Goal: Task Accomplishment & Management: Complete application form

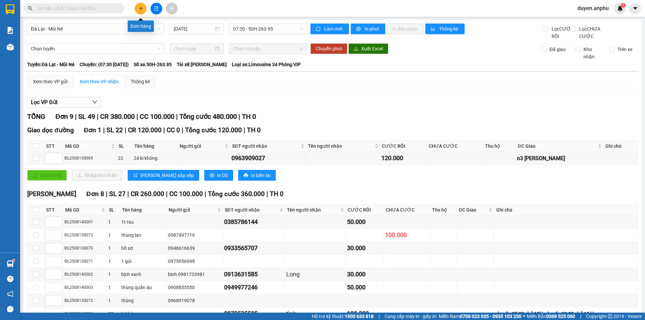
click at [141, 11] on button at bounding box center [141, 9] width 12 height 12
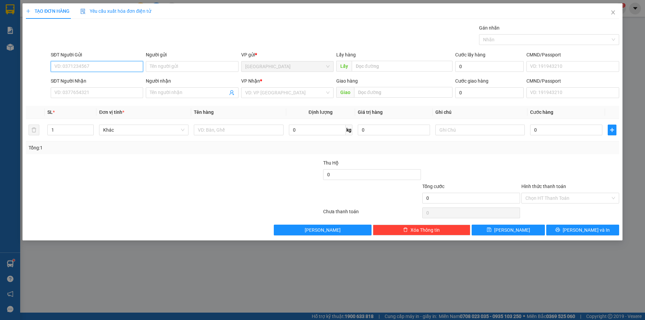
click at [91, 62] on input "SĐT Người Gửi" at bounding box center [97, 66] width 92 height 11
click at [109, 77] on div "0853450979" at bounding box center [97, 79] width 84 height 7
type input "0853450979"
type input "0981470884"
type input "Sang"
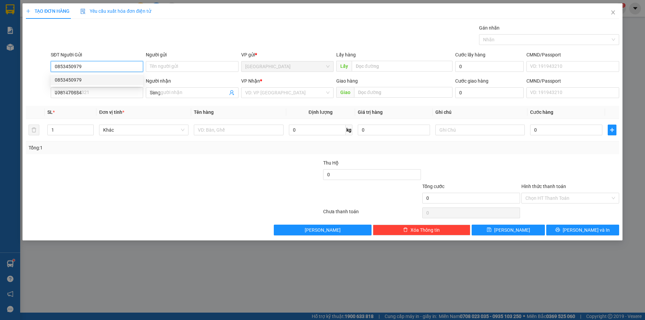
type input "100.000"
type input "0853450979"
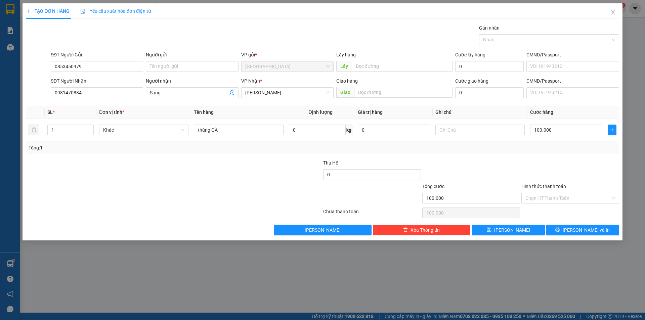
click at [548, 201] on input "Hình thức thanh toán" at bounding box center [568, 198] width 85 height 10
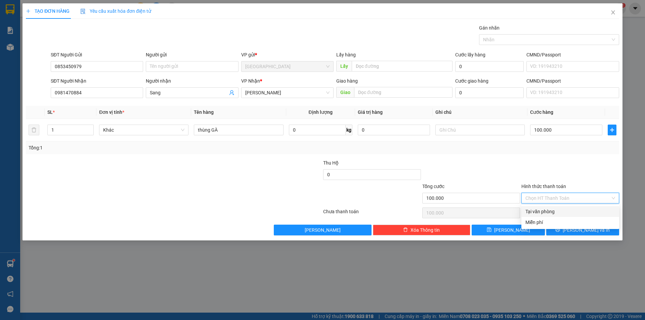
click at [547, 210] on div "Tại văn phòng" at bounding box center [571, 211] width 90 height 7
type input "0"
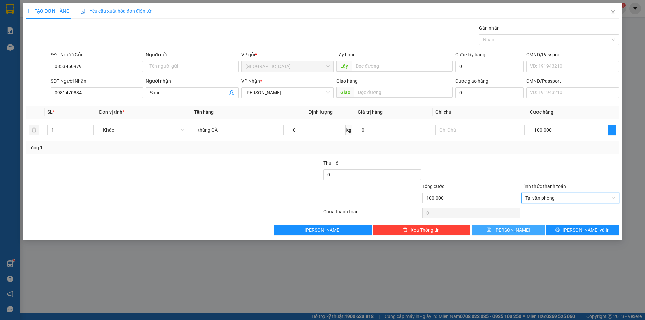
drag, startPoint x: 510, startPoint y: 228, endPoint x: 515, endPoint y: 227, distance: 4.9
click at [512, 228] on span "Lưu" at bounding box center [512, 230] width 36 height 7
type input "0"
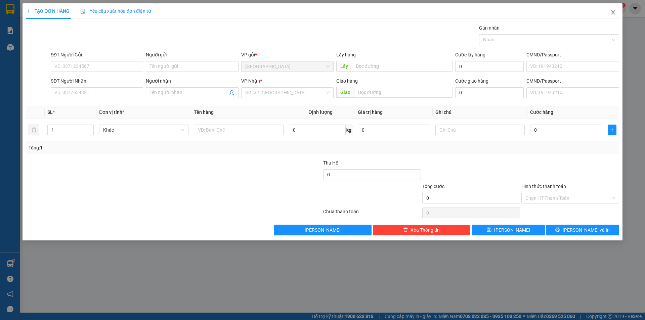
click at [614, 11] on icon "close" at bounding box center [613, 12] width 5 height 5
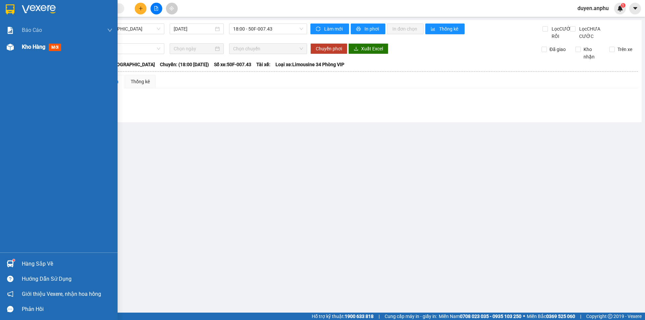
click at [18, 49] on div "Kho hàng mới" at bounding box center [59, 47] width 118 height 17
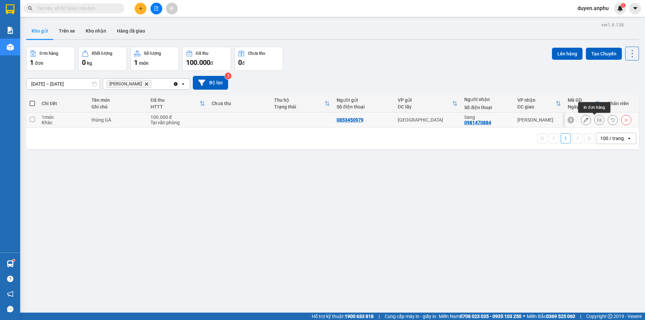
click at [597, 121] on icon at bounding box center [599, 120] width 5 height 5
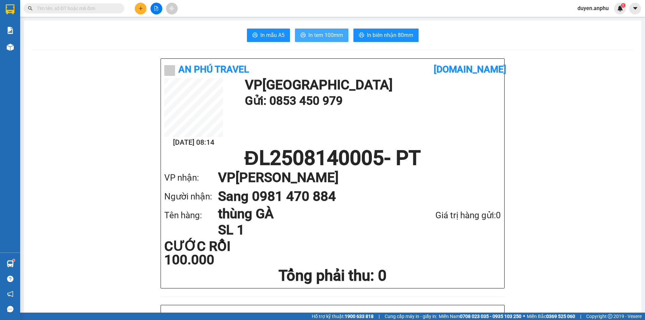
click at [311, 30] on button "In tem 100mm" at bounding box center [321, 35] width 53 height 13
click at [142, 12] on button at bounding box center [141, 9] width 12 height 12
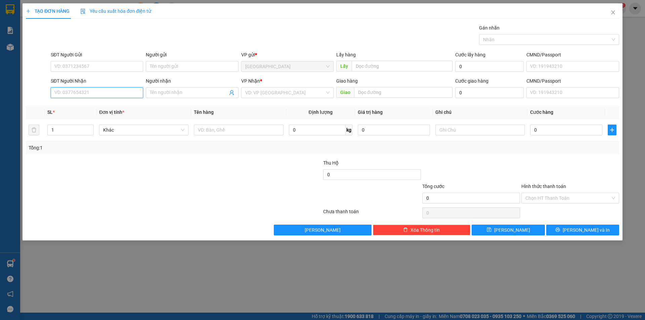
click at [97, 96] on input "SĐT Người Nhận" at bounding box center [97, 92] width 92 height 11
drag, startPoint x: 90, startPoint y: 116, endPoint x: 93, endPoint y: 119, distance: 4.5
click at [93, 119] on div "0973338815 - anh Tín" at bounding box center [97, 116] width 84 height 7
type input "0973338815"
type input "anh Tín"
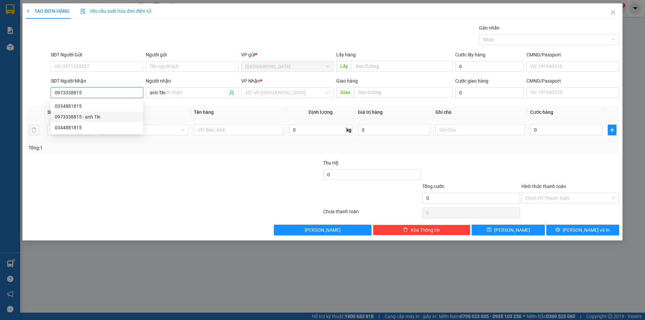
type input "120.000"
type input "0973338815"
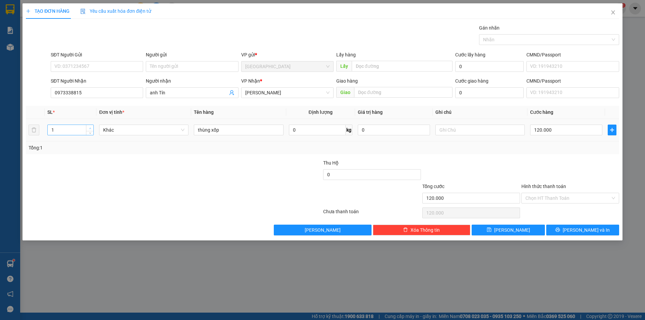
type input "2"
drag, startPoint x: 88, startPoint y: 127, endPoint x: 40, endPoint y: 130, distance: 48.1
click at [41, 130] on tr "2 Khác thùng xốp 0 kg 0 120.000" at bounding box center [323, 130] width 594 height 23
click at [555, 130] on input "120.000" at bounding box center [566, 130] width 72 height 11
type input "2"
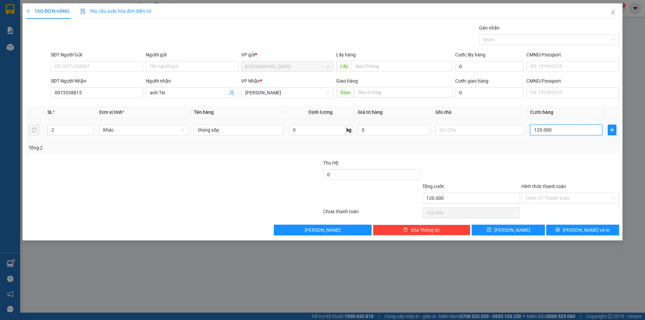
type input "2"
type input "20"
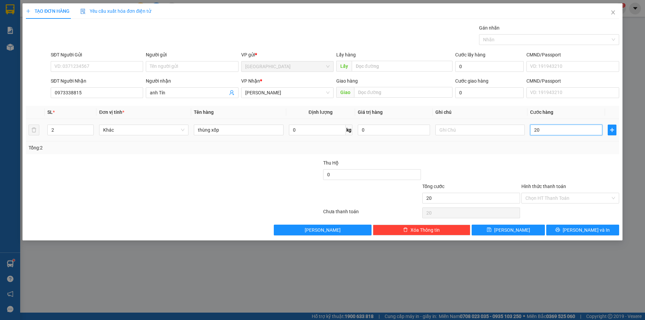
type input "200"
type input "200.000"
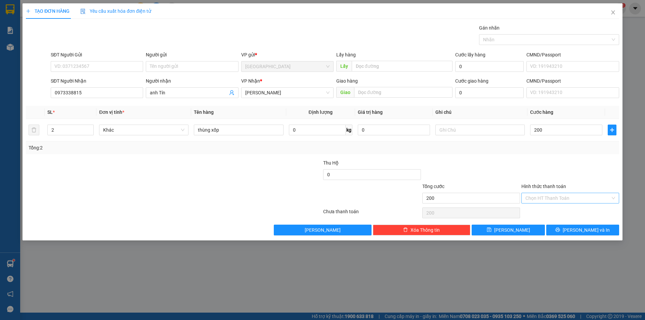
type input "200.000"
drag, startPoint x: 535, startPoint y: 197, endPoint x: 536, endPoint y: 204, distance: 7.4
click at [536, 202] on input "Hình thức thanh toán" at bounding box center [568, 198] width 85 height 10
click at [535, 208] on div "Tại văn phòng" at bounding box center [571, 211] width 98 height 11
type input "0"
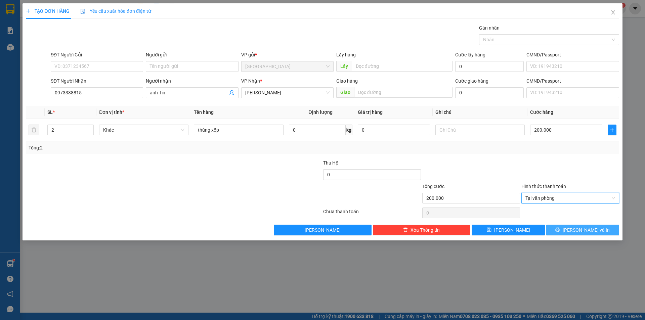
click at [565, 229] on button "Lưu và In" at bounding box center [583, 230] width 73 height 11
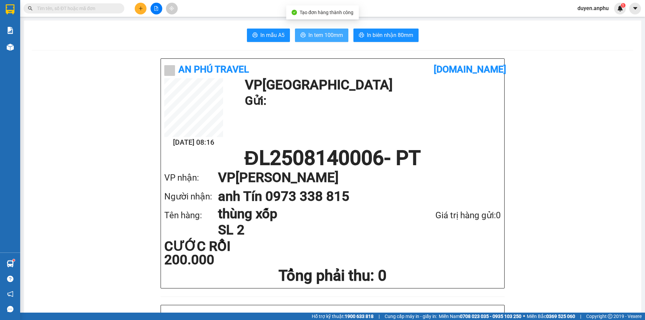
click at [313, 33] on span "In tem 100mm" at bounding box center [326, 35] width 35 height 8
click at [137, 10] on button at bounding box center [141, 9] width 12 height 12
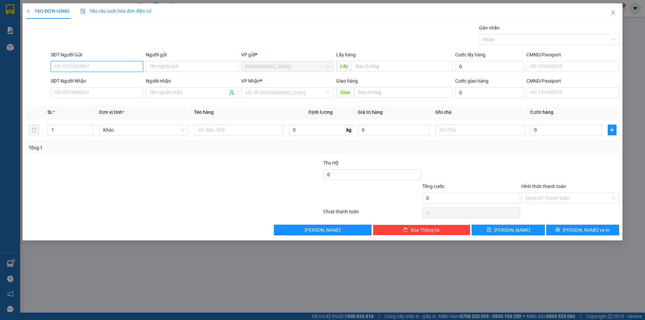
drag, startPoint x: 75, startPoint y: 70, endPoint x: 74, endPoint y: 63, distance: 7.1
click at [74, 63] on input "SĐT Người Gửi" at bounding box center [97, 66] width 92 height 11
type input "0985795599"
click at [85, 90] on input "SĐT Người Nhận" at bounding box center [97, 92] width 92 height 11
type input "0336367257"
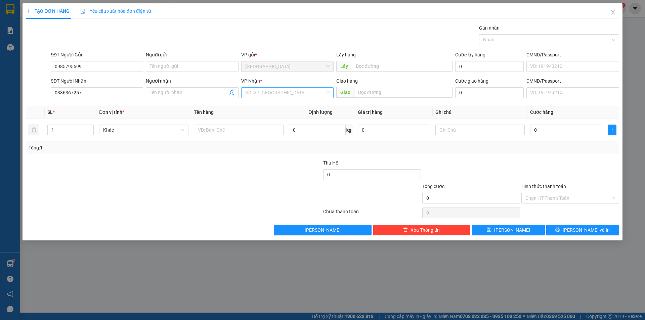
drag, startPoint x: 304, startPoint y: 92, endPoint x: 299, endPoint y: 98, distance: 8.1
click at [303, 93] on input "search" at bounding box center [285, 93] width 80 height 10
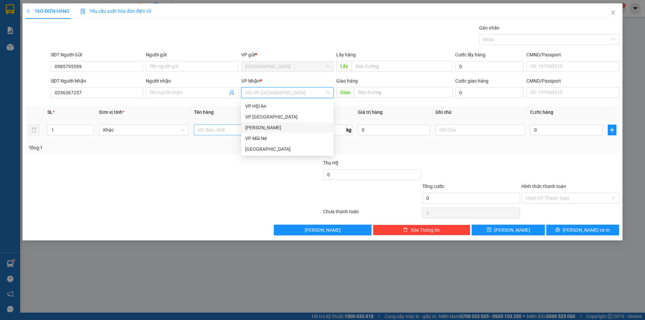
click at [261, 126] on div "[PERSON_NAME]" at bounding box center [287, 127] width 84 height 7
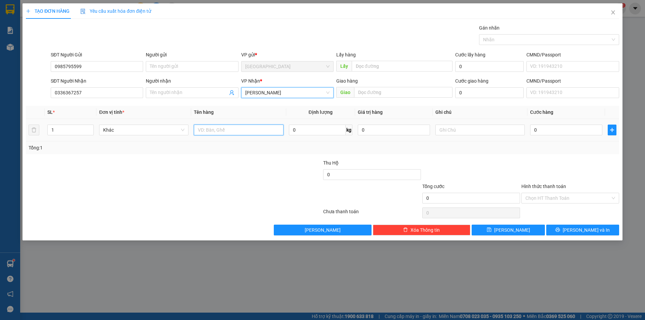
drag, startPoint x: 234, startPoint y: 133, endPoint x: 234, endPoint y: 129, distance: 4.0
click at [234, 130] on input "text" at bounding box center [238, 130] width 89 height 11
type input "1 máy đo"
type input "4"
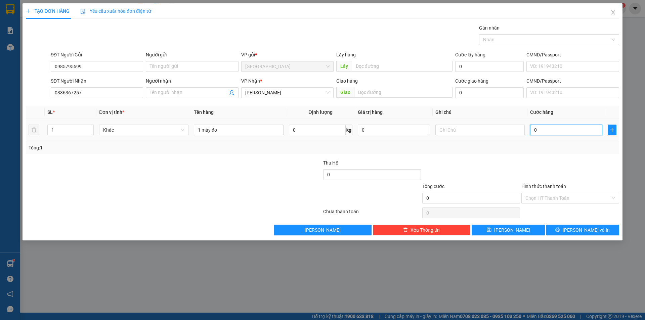
type input "4"
type input "40"
type input "40.000"
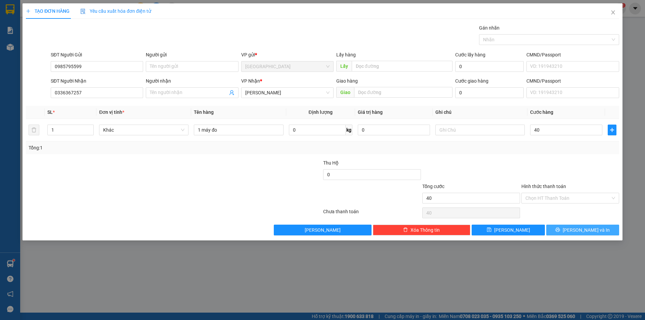
type input "40.000"
click at [560, 229] on icon "printer" at bounding box center [558, 230] width 5 height 5
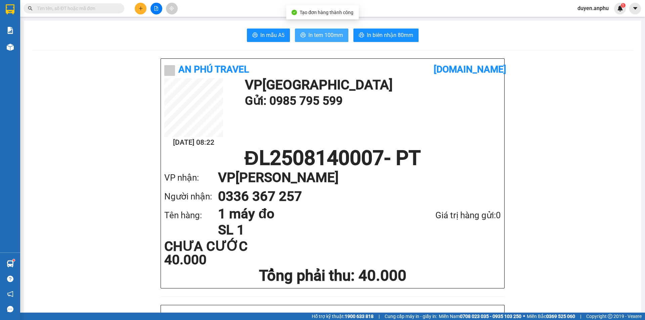
click at [325, 36] on span "In tem 100mm" at bounding box center [326, 35] width 35 height 8
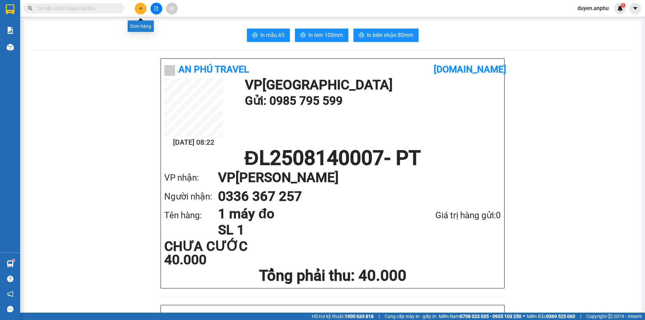
click at [143, 8] on button at bounding box center [141, 9] width 12 height 12
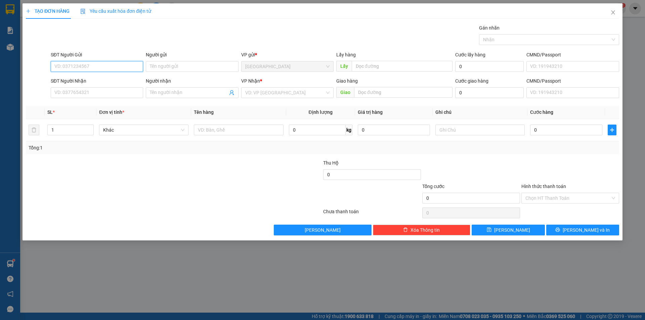
click at [110, 65] on input "SĐT Người Gửi" at bounding box center [97, 66] width 92 height 11
click at [81, 81] on div "0901395345" at bounding box center [97, 79] width 84 height 7
type input "0901395345"
type input "0704992816"
type input "HTTL"
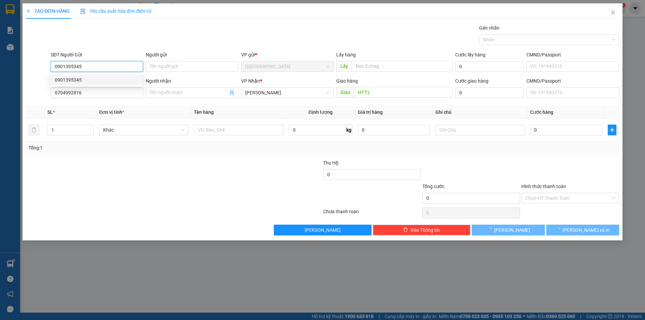
type input "40.000"
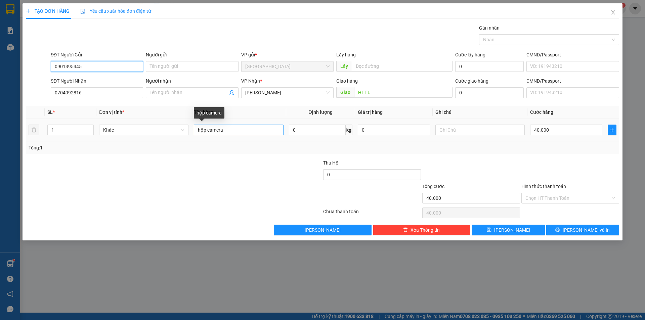
type input "0901395345"
drag, startPoint x: 208, startPoint y: 131, endPoint x: 298, endPoint y: 127, distance: 89.8
click at [298, 127] on tr "1 Khác hộp camera 0 kg 0 40.000" at bounding box center [323, 130] width 594 height 23
type input "hộp quần áo"
click at [552, 131] on input "40.000" at bounding box center [566, 130] width 72 height 11
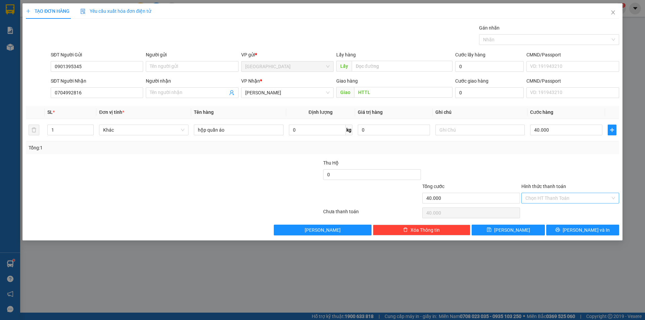
click at [546, 200] on input "Hình thức thanh toán" at bounding box center [568, 198] width 85 height 10
drag, startPoint x: 539, startPoint y: 209, endPoint x: 546, endPoint y: 222, distance: 14.6
click at [540, 209] on div "Tại văn phòng" at bounding box center [571, 211] width 90 height 7
type input "0"
click at [560, 228] on icon "printer" at bounding box center [558, 230] width 4 height 4
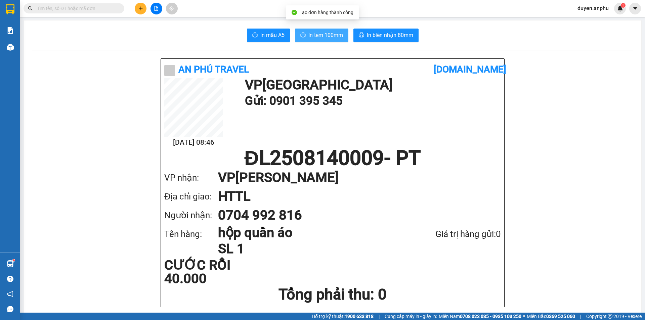
click at [325, 34] on span "In tem 100mm" at bounding box center [326, 35] width 35 height 8
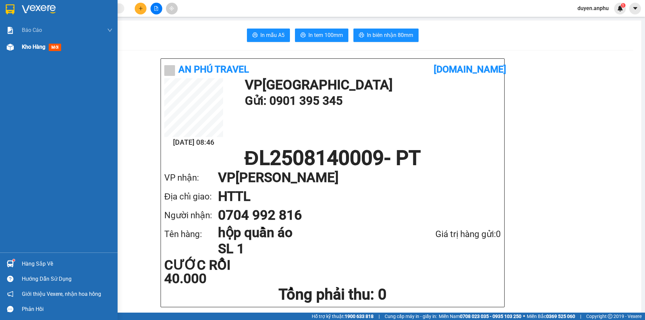
drag, startPoint x: 18, startPoint y: 46, endPoint x: 22, endPoint y: 44, distance: 3.8
click at [20, 46] on div "Kho hàng mới" at bounding box center [59, 47] width 118 height 17
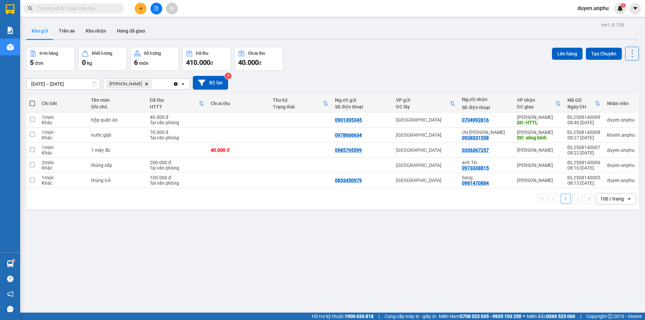
drag, startPoint x: 33, startPoint y: 104, endPoint x: 46, endPoint y: 104, distance: 13.8
click at [33, 104] on span at bounding box center [32, 103] width 5 height 5
click at [32, 100] on input "checkbox" at bounding box center [32, 100] width 0 height 0
checkbox input "true"
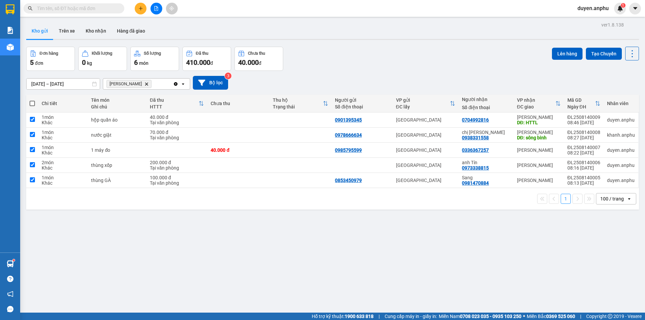
checkbox input "true"
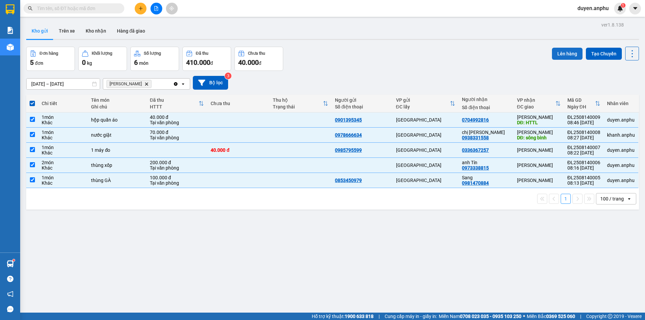
click at [563, 51] on button "Lên hàng" at bounding box center [567, 54] width 31 height 12
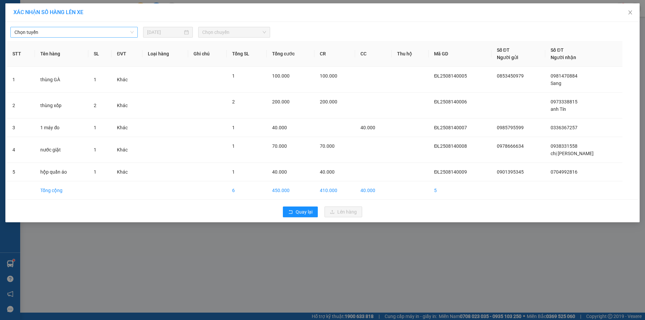
drag, startPoint x: 58, startPoint y: 33, endPoint x: 57, endPoint y: 36, distance: 3.9
click at [58, 33] on span "Chọn tuyến" at bounding box center [73, 32] width 119 height 10
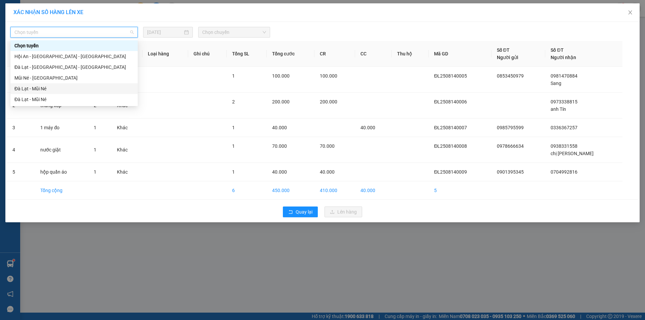
drag, startPoint x: 41, startPoint y: 88, endPoint x: 98, endPoint y: 62, distance: 62.3
click at [52, 82] on div "Chọn tuyến Hội An - Nha Trang - Đà Lạt Đà Lạt - Nha Trang - Hội An Mũi Né - Đà …" at bounding box center [73, 72] width 127 height 65
click at [41, 89] on div "Đà Lạt - Mũi Né" at bounding box center [73, 88] width 119 height 7
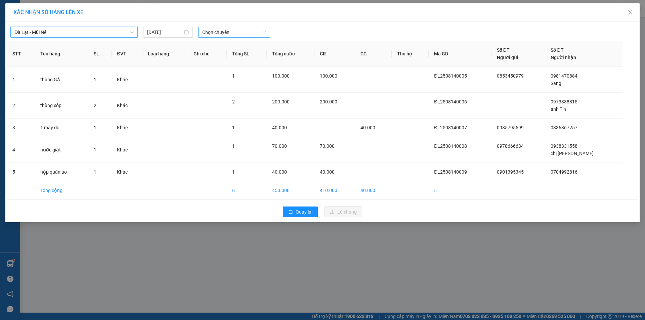
click at [253, 32] on span "Chọn chuyến" at bounding box center [234, 32] width 64 height 10
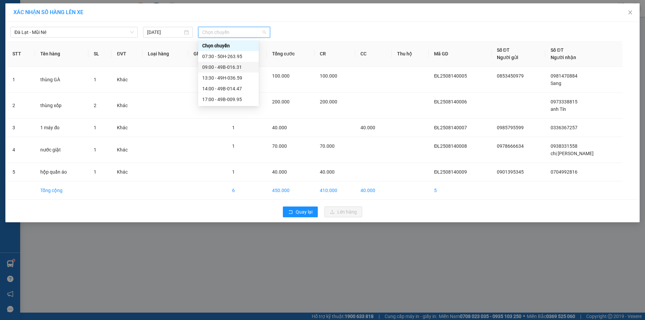
click at [213, 69] on div "09:00 - 49B-016.31" at bounding box center [228, 67] width 52 height 7
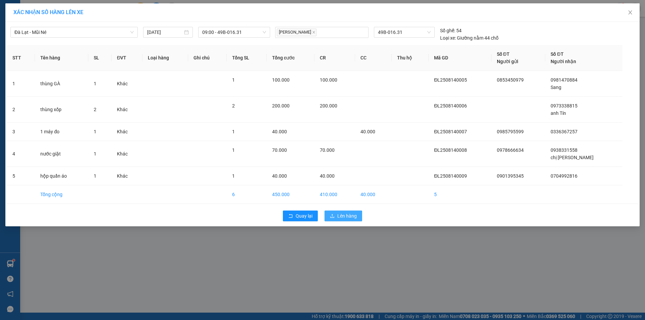
click at [354, 217] on span "Lên hàng" at bounding box center [346, 215] width 19 height 7
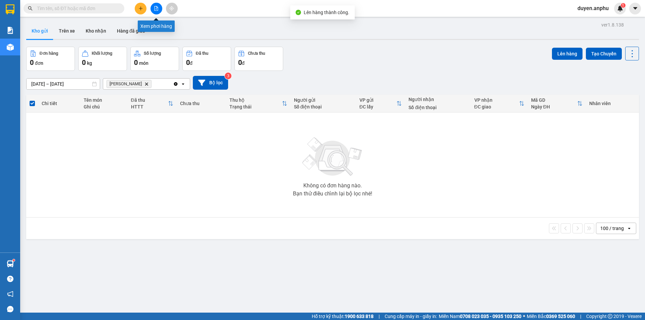
click at [157, 8] on icon "file-add" at bounding box center [156, 8] width 5 height 5
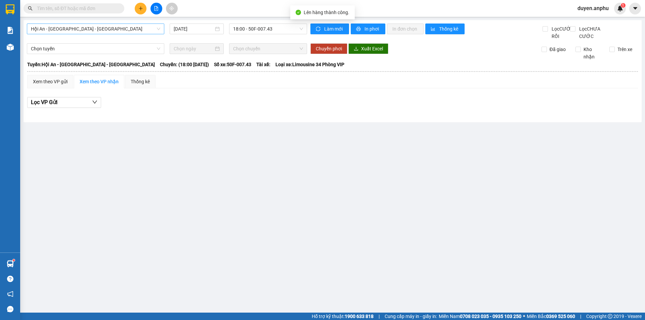
click at [98, 26] on span "Hội An - Nha Trang - Đà Lạt" at bounding box center [95, 29] width 129 height 10
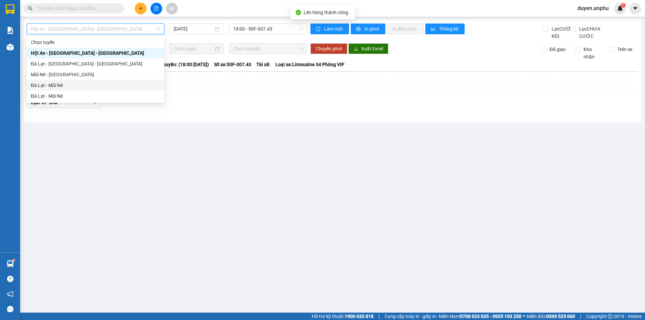
click at [64, 87] on div "Đà Lạt - Mũi Né" at bounding box center [95, 85] width 129 height 7
type input "14/08/2025"
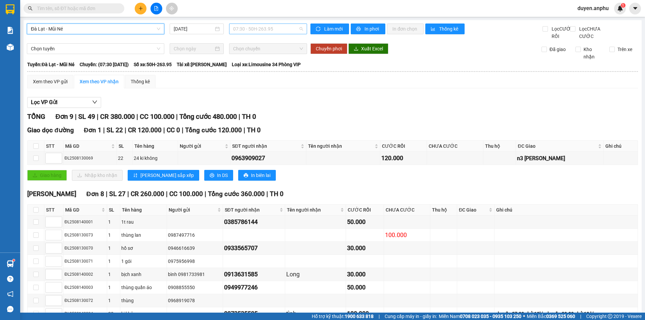
click at [258, 28] on span "07:30 - 50H-263.95" at bounding box center [268, 29] width 70 height 10
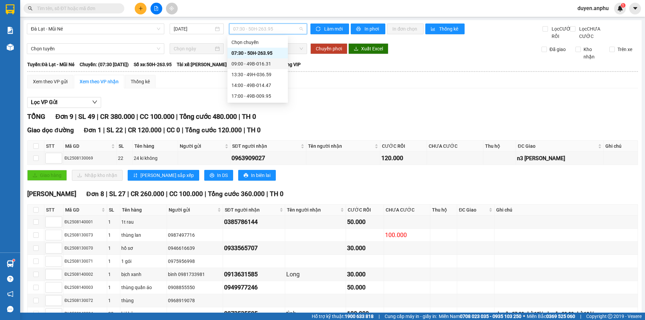
click at [246, 61] on div "09:00 - 49B-016.31" at bounding box center [258, 63] width 52 height 7
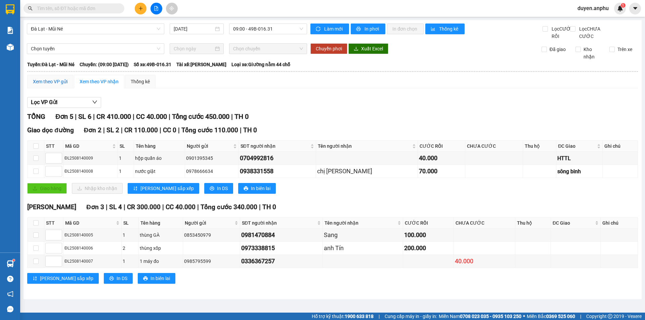
click at [57, 85] on div "Xem theo VP gửi" at bounding box center [50, 81] width 35 height 7
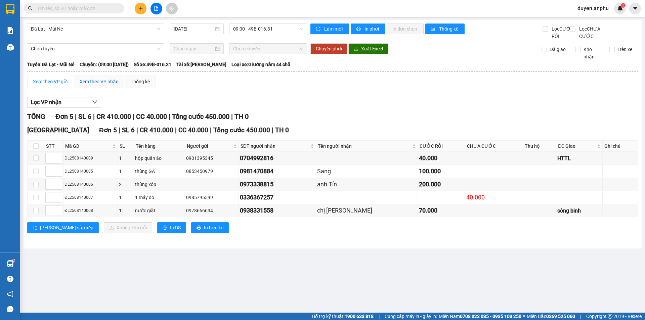
click at [107, 85] on div "Xem theo VP nhận" at bounding box center [99, 81] width 39 height 7
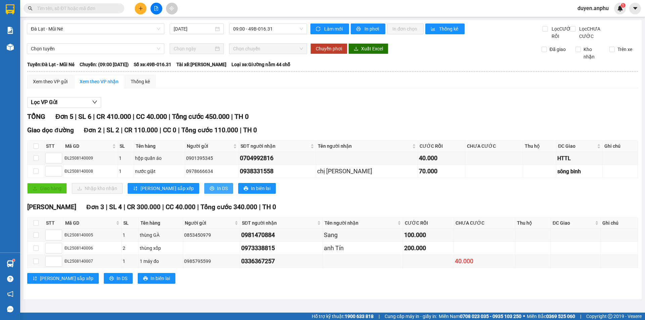
drag, startPoint x: 188, startPoint y: 197, endPoint x: 189, endPoint y: 193, distance: 3.7
click at [217, 192] on span "In DS" at bounding box center [222, 188] width 11 height 7
click at [141, 10] on icon "plus" at bounding box center [140, 8] width 5 height 5
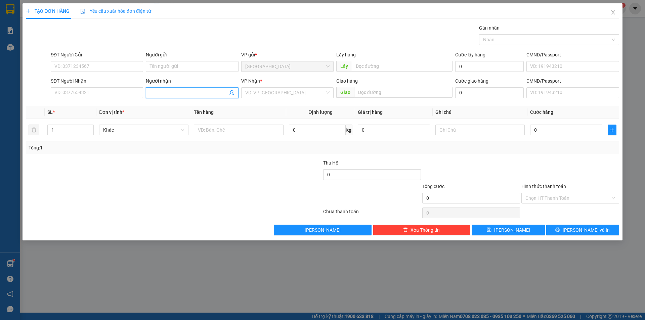
click at [184, 91] on input "Người nhận" at bounding box center [189, 92] width 78 height 7
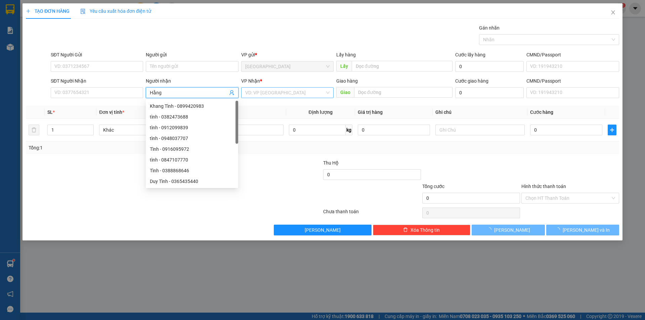
type input "Hằng"
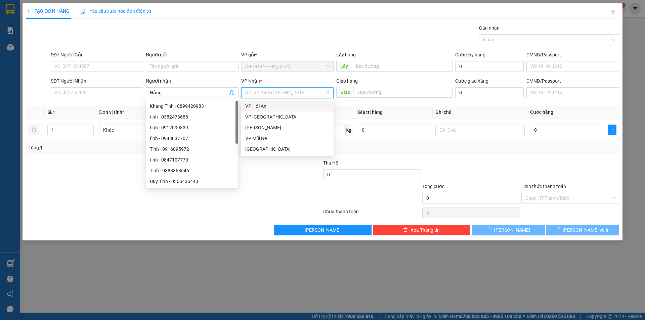
drag, startPoint x: 285, startPoint y: 96, endPoint x: 275, endPoint y: 120, distance: 26.3
click at [285, 96] on input "search" at bounding box center [285, 93] width 80 height 10
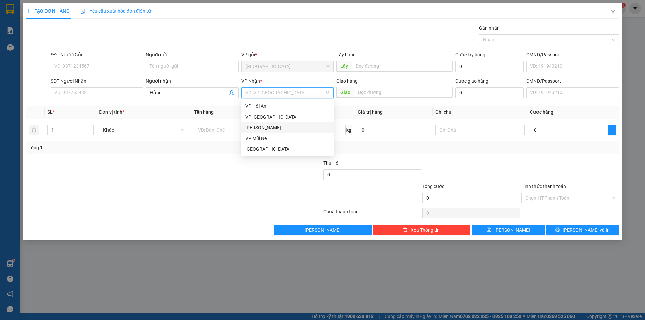
click at [272, 130] on div "[PERSON_NAME]" at bounding box center [287, 127] width 84 height 7
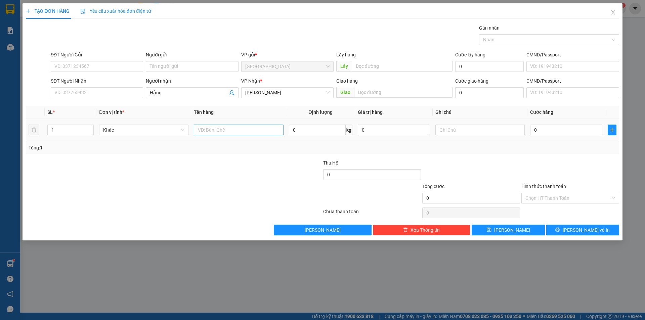
drag, startPoint x: 256, startPoint y: 135, endPoint x: 262, endPoint y: 131, distance: 6.7
click at [262, 131] on div at bounding box center [238, 129] width 89 height 13
click at [259, 131] on input "text" at bounding box center [238, 130] width 89 height 11
type input "dâu"
type input "7"
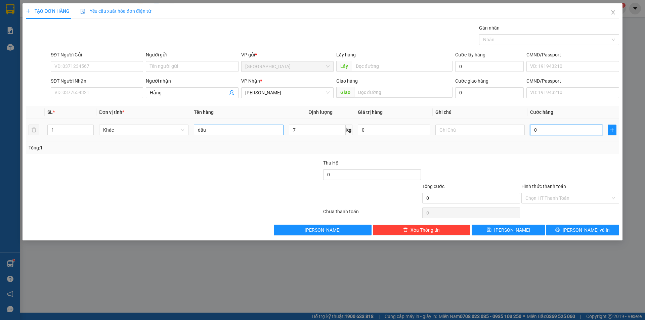
type input "3"
type input "30"
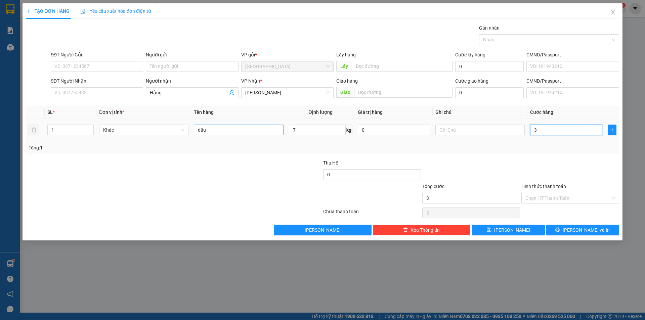
type input "30"
type input "30.000"
click at [516, 232] on button "Lưu" at bounding box center [508, 230] width 73 height 11
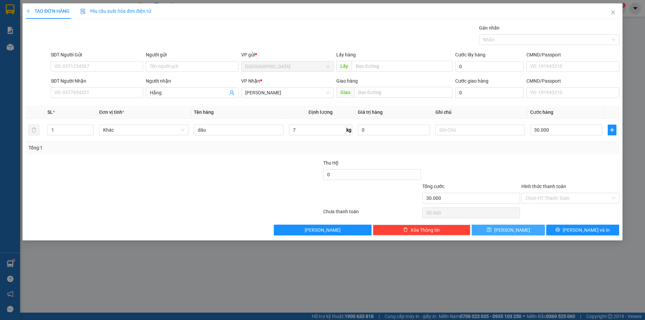
type input "0"
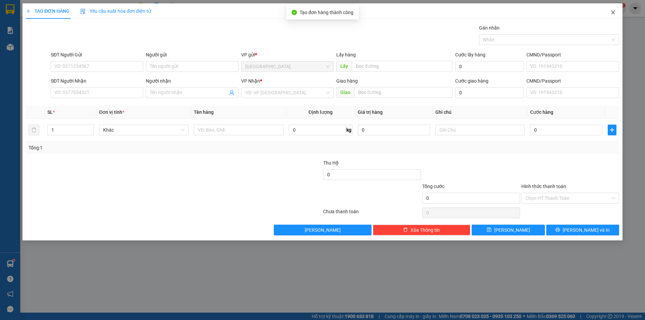
click at [612, 9] on span "Close" at bounding box center [613, 12] width 19 height 19
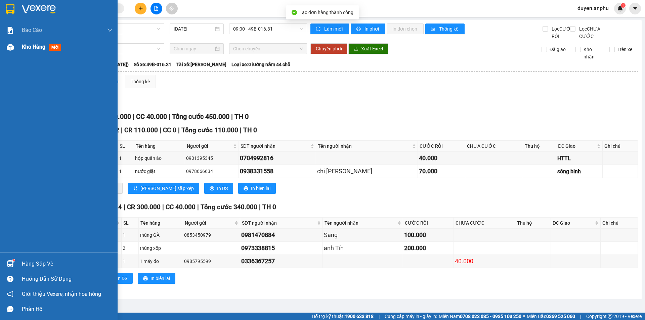
click at [15, 44] on div at bounding box center [10, 47] width 12 height 12
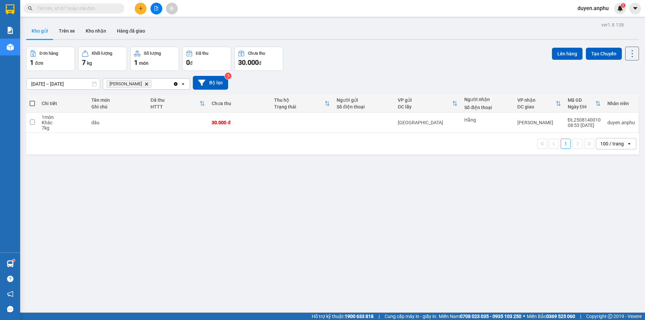
drag, startPoint x: 34, startPoint y: 102, endPoint x: 68, endPoint y: 98, distance: 33.9
click at [34, 103] on span at bounding box center [32, 103] width 5 height 5
click at [32, 100] on input "checkbox" at bounding box center [32, 100] width 0 height 0
checkbox input "true"
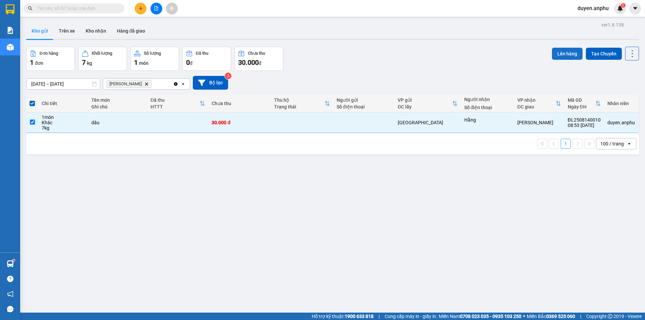
click at [556, 48] on button "Lên hàng" at bounding box center [567, 54] width 31 height 12
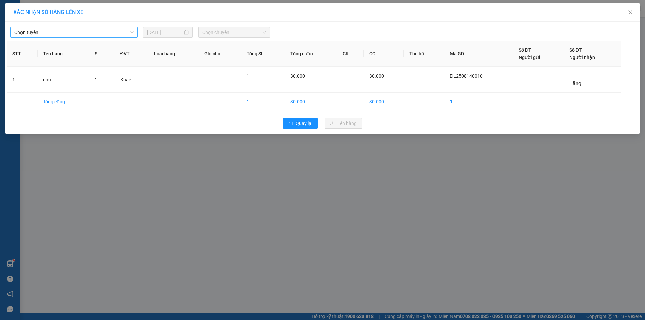
click at [101, 33] on span "Chọn tuyến" at bounding box center [73, 32] width 119 height 10
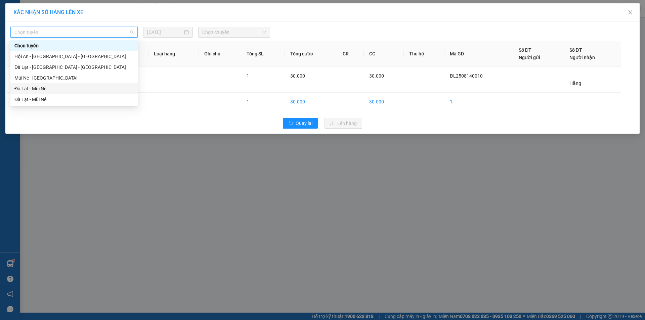
drag, startPoint x: 38, startPoint y: 90, endPoint x: 145, endPoint y: 63, distance: 109.7
click at [39, 89] on div "Đà Lạt - Mũi Né" at bounding box center [73, 88] width 119 height 7
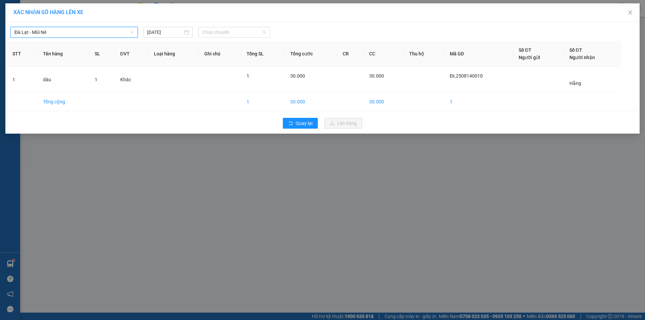
drag, startPoint x: 230, startPoint y: 31, endPoint x: 219, endPoint y: 72, distance: 42.6
click at [231, 34] on span "Chọn chuyến" at bounding box center [234, 32] width 64 height 10
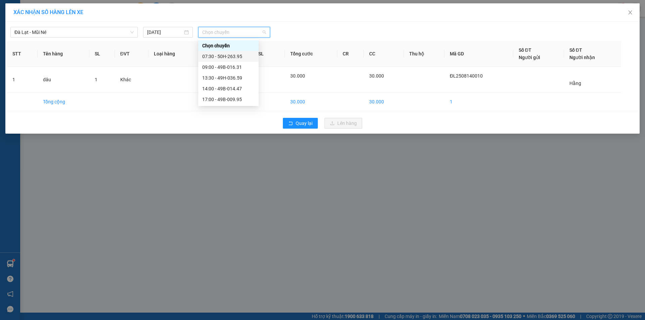
click at [214, 55] on div "07:30 - 50H-263.95" at bounding box center [228, 56] width 52 height 7
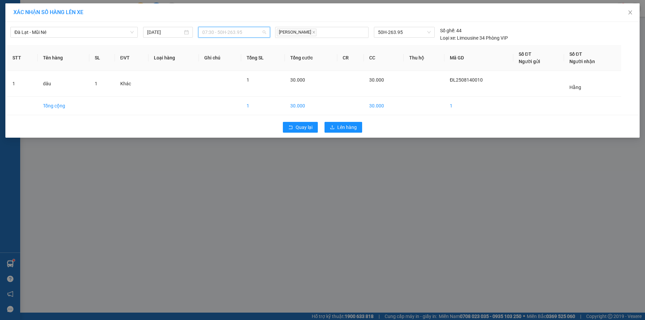
drag, startPoint x: 228, startPoint y: 32, endPoint x: 226, endPoint y: 51, distance: 18.9
click at [229, 37] on span "07:30 - 50H-263.95" at bounding box center [234, 32] width 64 height 10
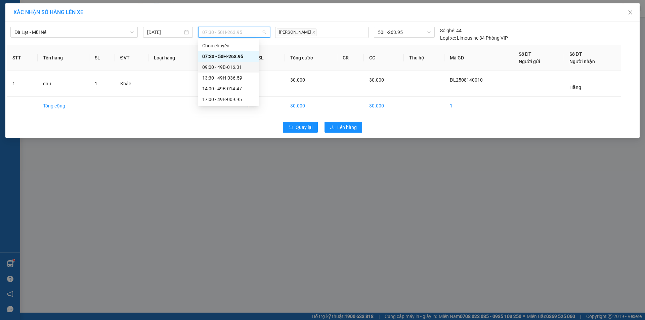
click at [216, 66] on div "09:00 - 49B-016.31" at bounding box center [228, 67] width 52 height 7
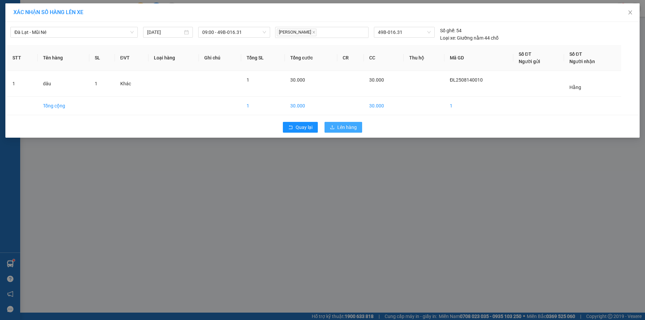
click at [338, 127] on span "Lên hàng" at bounding box center [346, 127] width 19 height 7
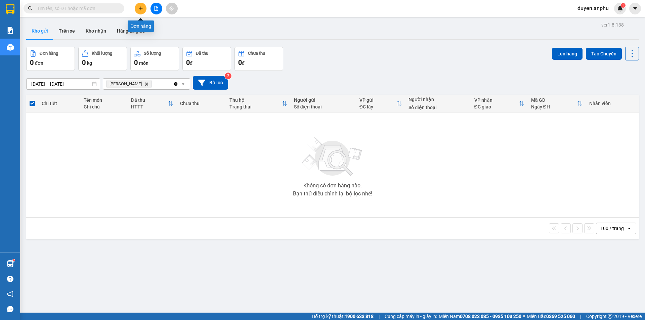
click at [141, 12] on button at bounding box center [141, 9] width 12 height 12
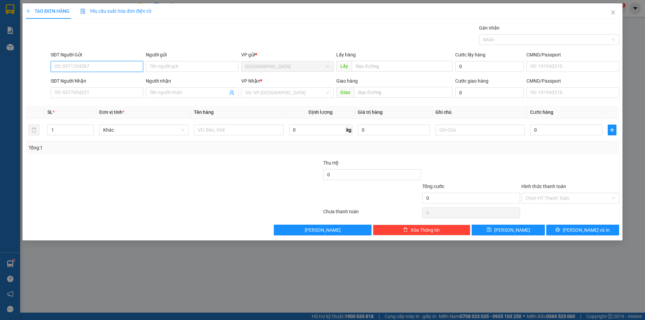
click at [100, 67] on input "SĐT Người Gửi" at bounding box center [97, 66] width 92 height 11
type input "0"
drag, startPoint x: 97, startPoint y: 65, endPoint x: 17, endPoint y: 72, distance: 79.9
click at [32, 71] on div "SĐT Người Gửi 0 0 Người gửi Tên người gửi VP gửi * Đà Lạt Lấy hàng Lấy Cước lấy…" at bounding box center [322, 63] width 595 height 24
click at [83, 80] on div "0398483782 - trang" at bounding box center [97, 79] width 84 height 7
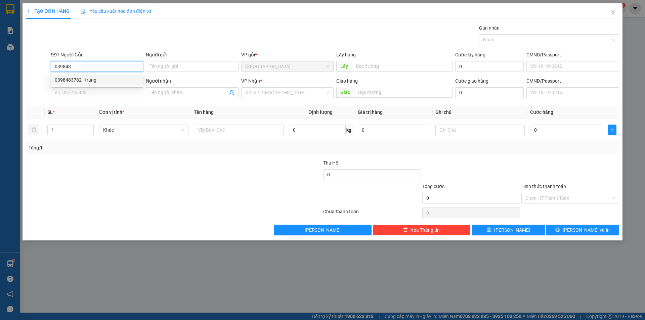
type input "0398483782"
type input "trang"
type input "tịnh thất quan âm"
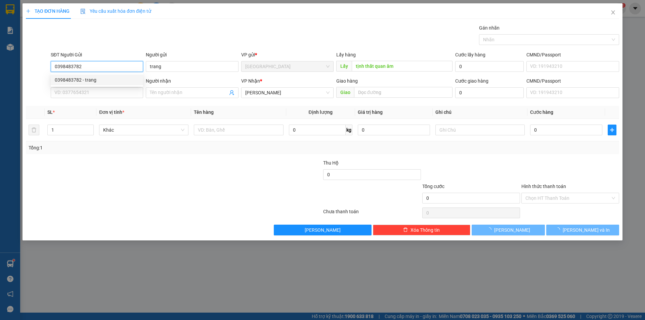
type input "30.000"
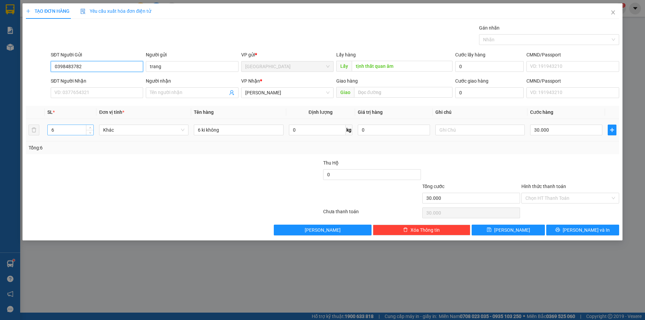
type input "0398483782"
drag, startPoint x: 66, startPoint y: 130, endPoint x: 25, endPoint y: 125, distance: 40.7
click at [26, 125] on div "TẠO ĐƠN HÀNG Yêu cầu xuất hóa đơn điện tử Transit Pickup Surcharge Ids Transit …" at bounding box center [323, 121] width 600 height 237
type input "1"
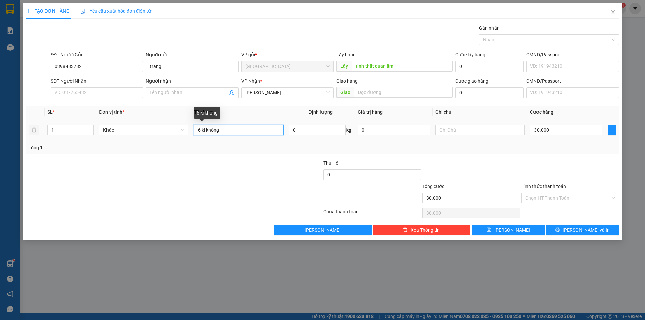
drag, startPoint x: 239, startPoint y: 129, endPoint x: 67, endPoint y: 111, distance: 172.8
click at [74, 116] on table "SL * Đơn vị tính * Tên hàng Định lượng Giá trị hàng Ghi chú Cước hàng 1 Khác 6 …" at bounding box center [323, 124] width 594 height 36
type input "1 tạ 3 khoai lang"
click at [566, 131] on input "30.000" at bounding box center [566, 130] width 72 height 11
type input "0"
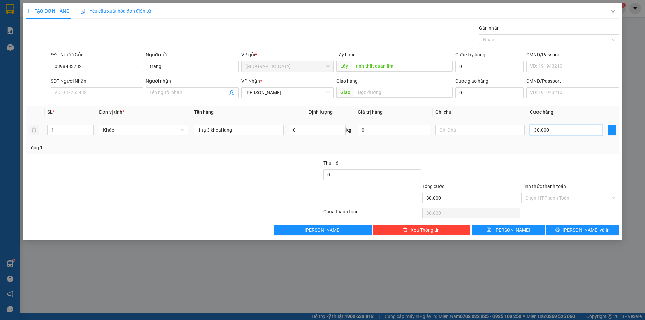
type input "0"
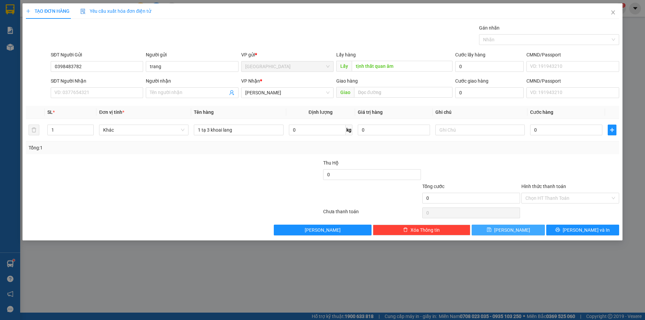
click at [522, 231] on button "Lưu" at bounding box center [508, 230] width 73 height 11
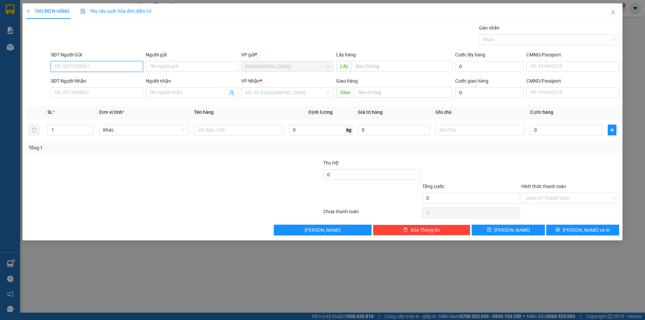
click at [101, 67] on input "SĐT Người Gửi" at bounding box center [97, 66] width 92 height 11
type input "0903161644"
click at [98, 80] on div "0903161644" at bounding box center [97, 79] width 84 height 7
type input "0975366872"
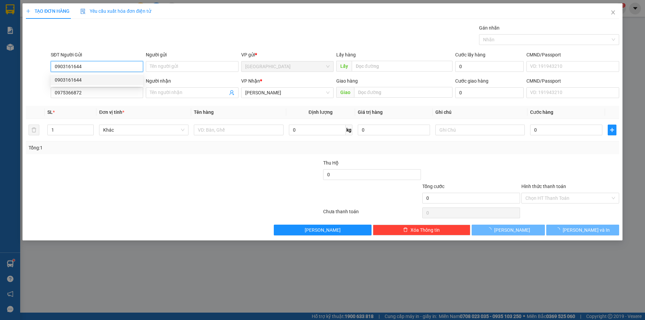
type input "40.000"
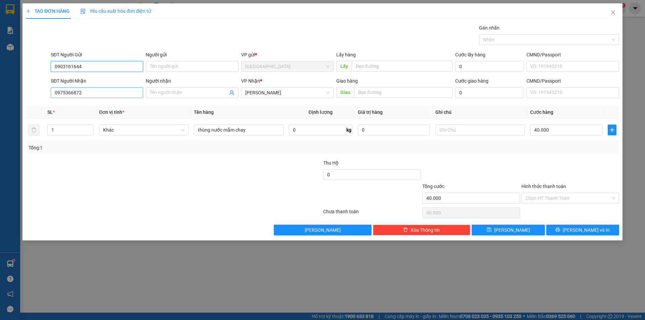
type input "0903161644"
drag, startPoint x: 95, startPoint y: 92, endPoint x: 0, endPoint y: 103, distance: 95.3
click at [0, 103] on div "TẠO ĐƠN HÀNG Yêu cầu xuất hóa đơn điện tử Transit Pickup Surcharge Ids Transit …" at bounding box center [322, 160] width 645 height 320
click at [80, 106] on div "0332979885 - trâm" at bounding box center [97, 106] width 84 height 7
type input "0332979885"
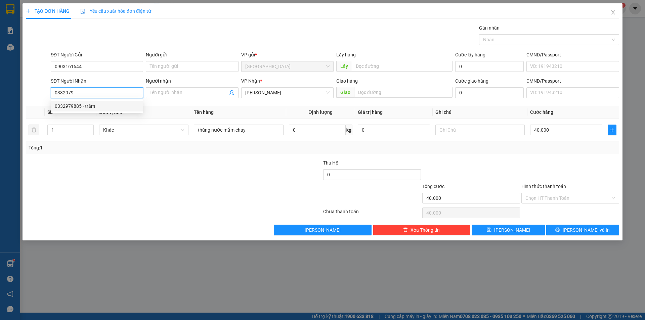
type input "trâm"
type input "50.000"
type input "0332979885"
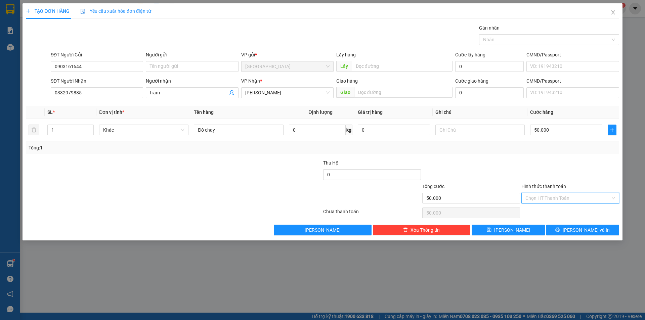
click at [568, 201] on input "Hình thức thanh toán" at bounding box center [568, 198] width 85 height 10
click at [540, 211] on div "Tại văn phòng" at bounding box center [571, 211] width 90 height 7
type input "0"
drag, startPoint x: 572, startPoint y: 230, endPoint x: 544, endPoint y: 206, distance: 36.5
click at [560, 229] on icon "printer" at bounding box center [558, 230] width 5 height 5
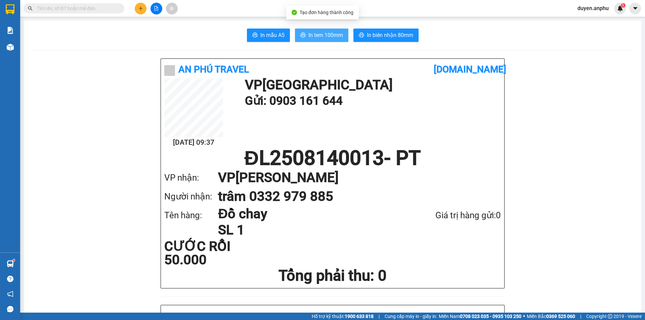
click at [319, 38] on span "In tem 100mm" at bounding box center [326, 35] width 35 height 8
